Goal: Contribute content

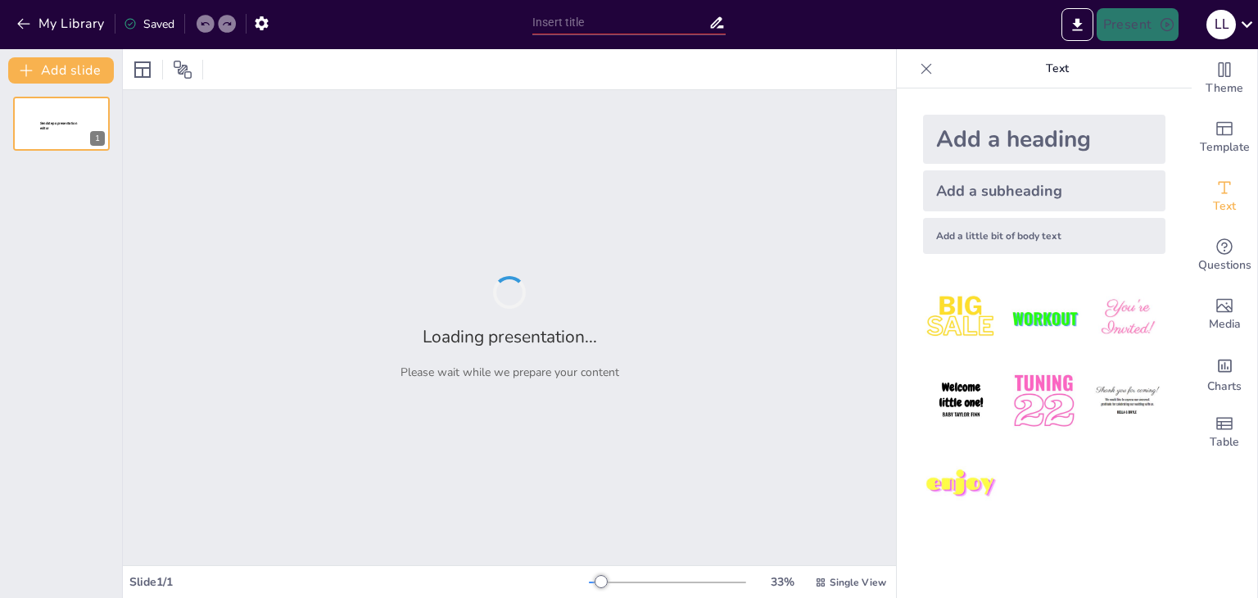
type input "The role of sport in our life"
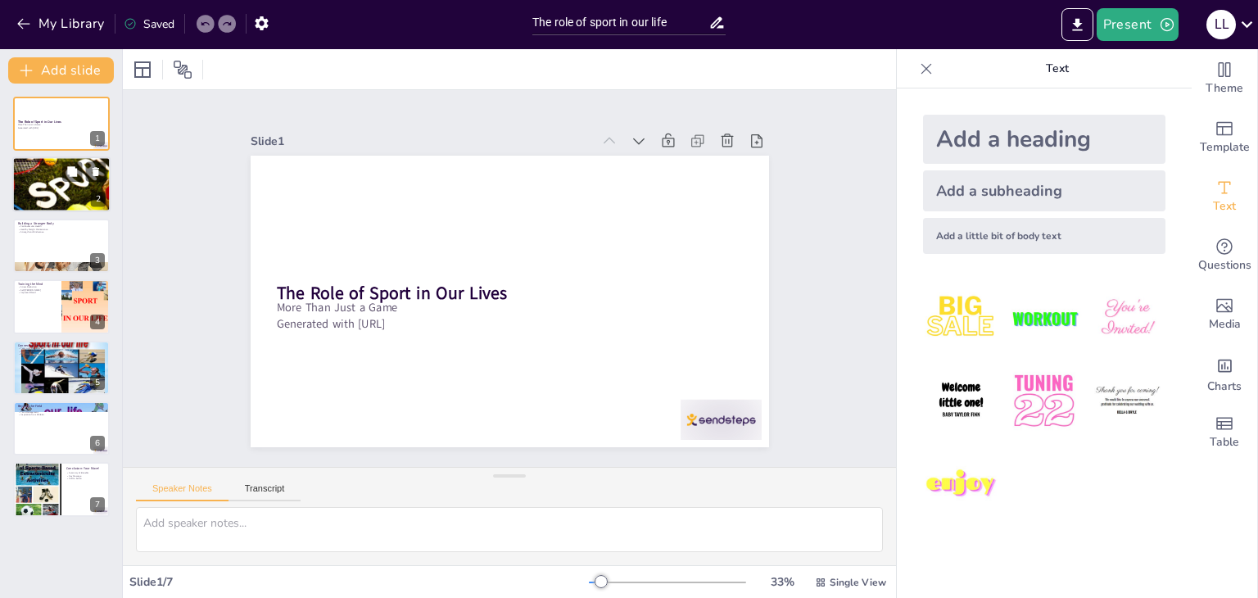
click at [33, 176] on div at bounding box center [61, 185] width 98 height 56
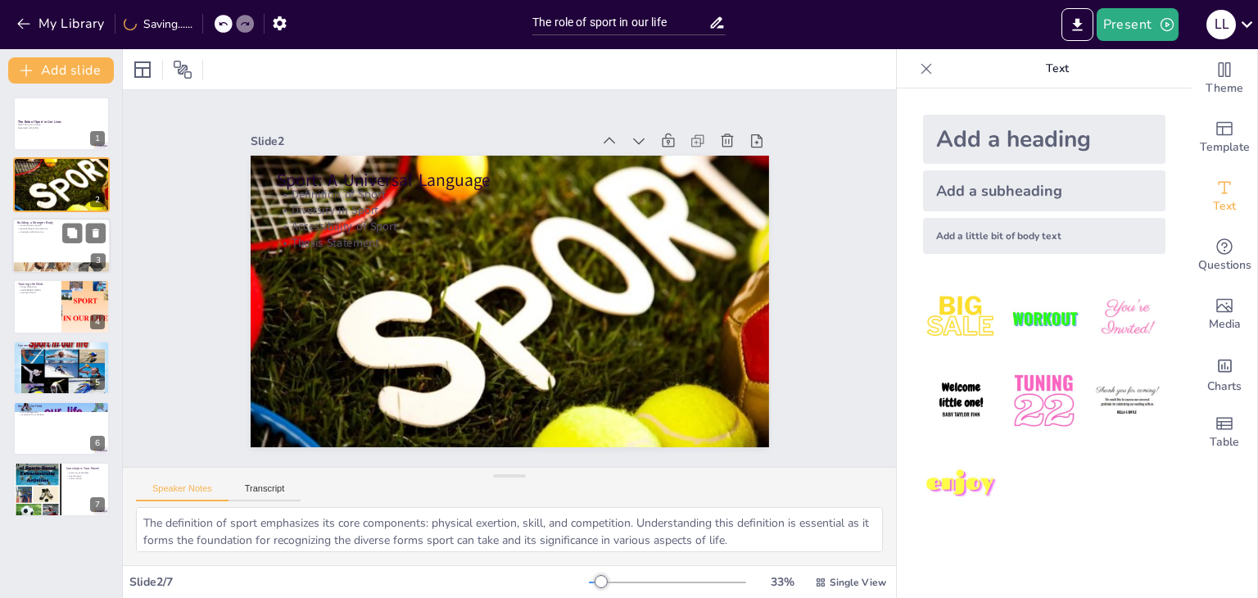
click at [38, 238] on div at bounding box center [61, 246] width 98 height 56
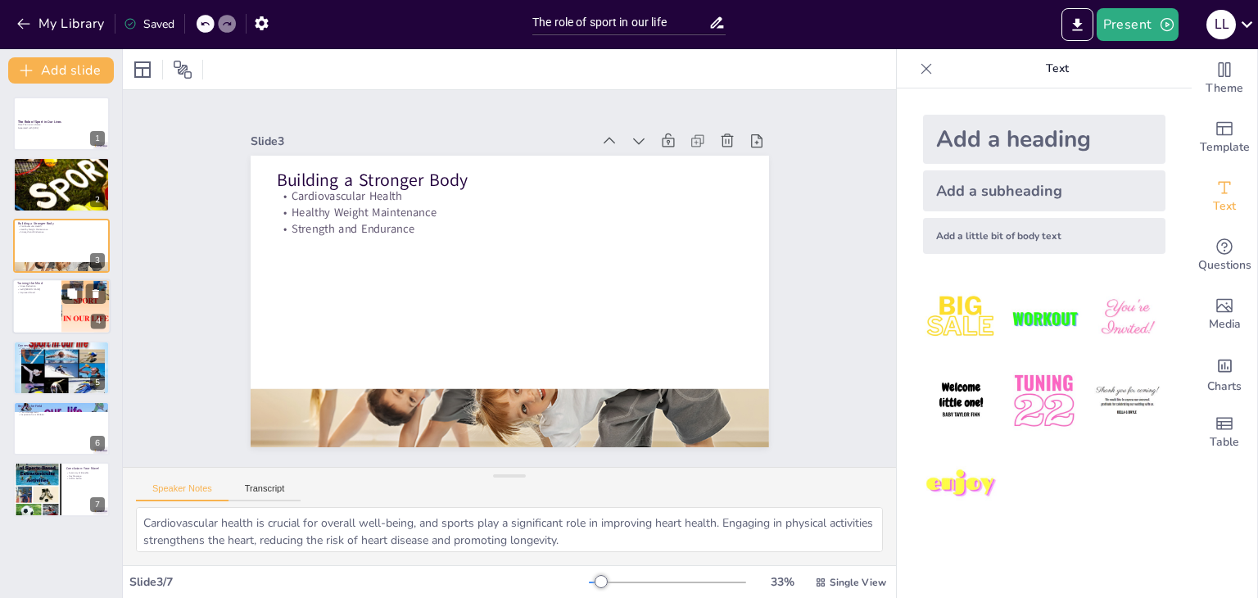
click at [47, 300] on div at bounding box center [61, 306] width 98 height 56
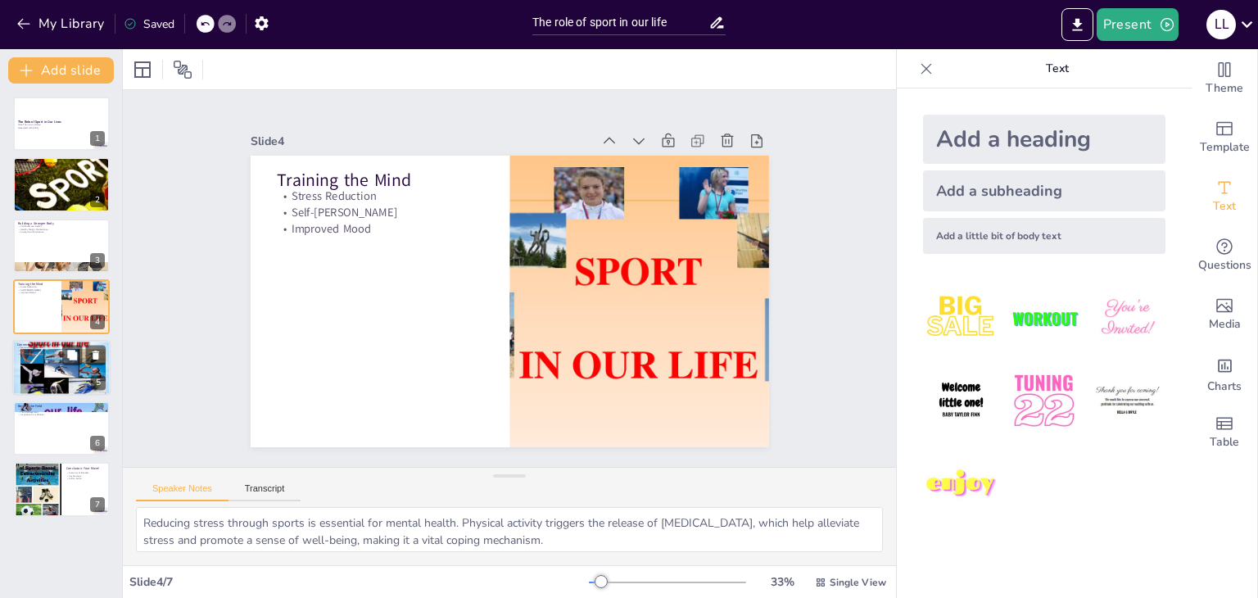
click at [52, 352] on p "Respect and Leadership" at bounding box center [61, 353] width 88 height 3
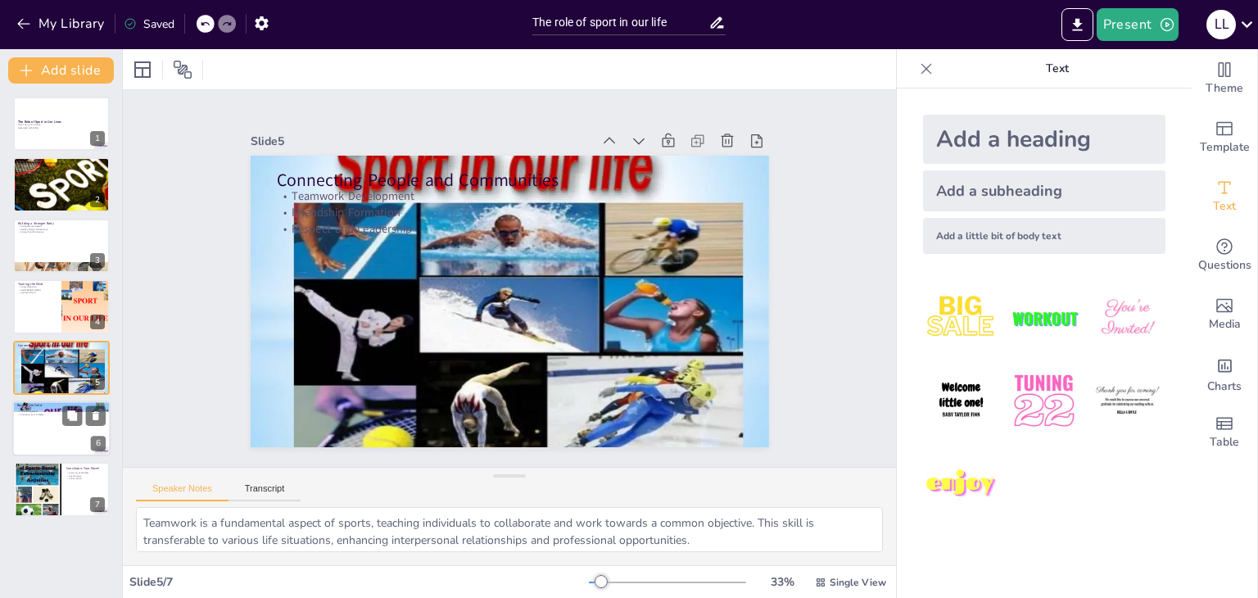
click at [61, 432] on div at bounding box center [61, 428] width 98 height 56
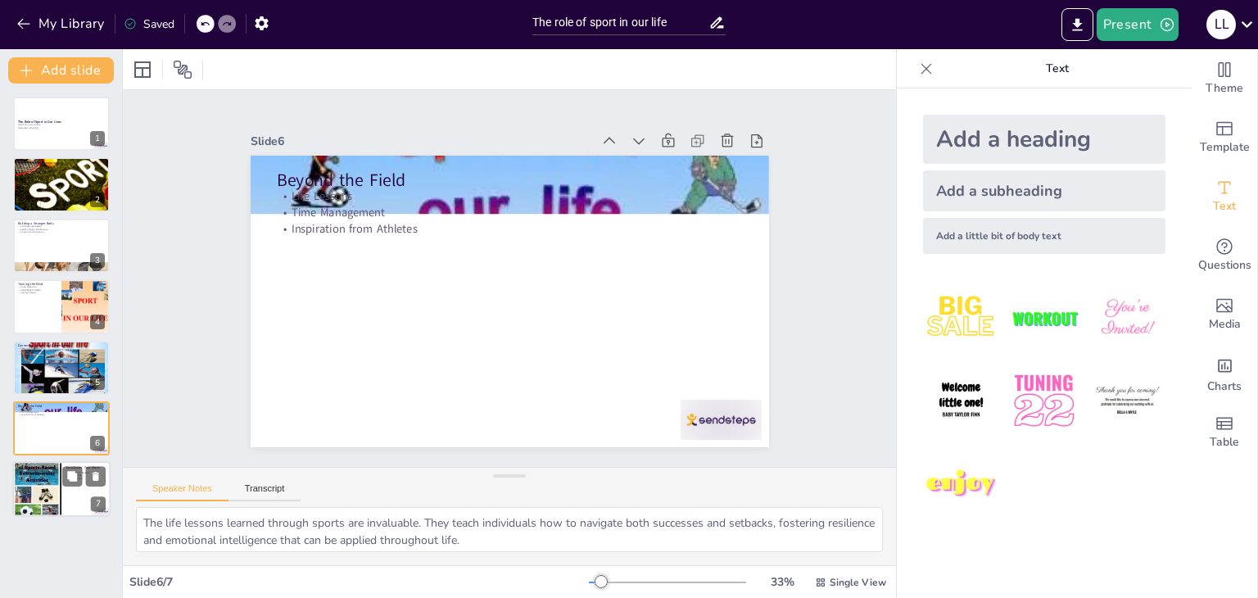
click at [44, 504] on div at bounding box center [36, 489] width 49 height 69
type textarea "The summary of benefits reiterates the importance of sports in various aspects …"
